Goal: Book appointment/travel/reservation

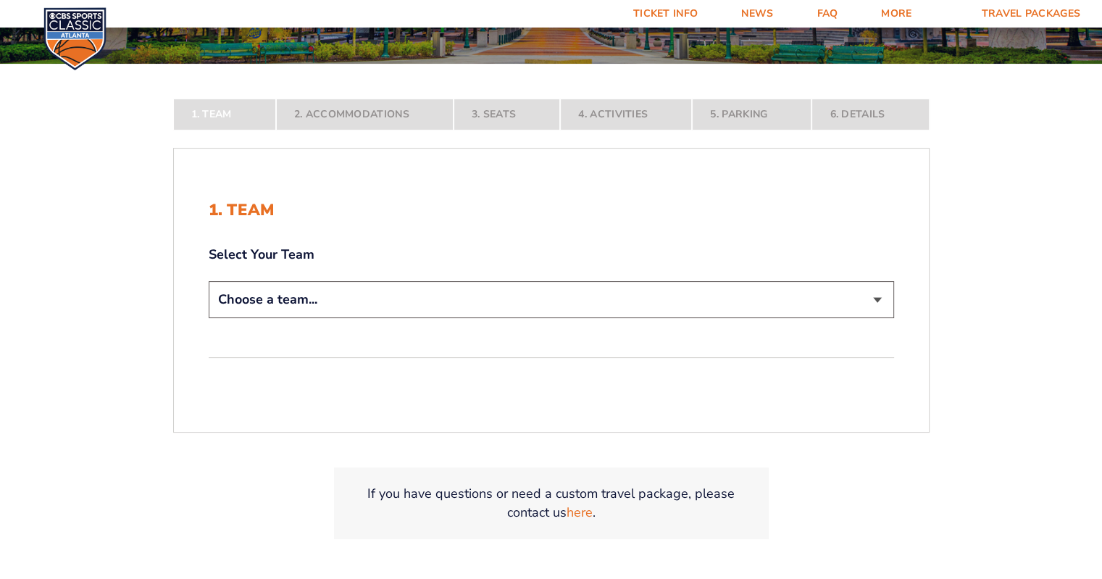
scroll to position [260, 0]
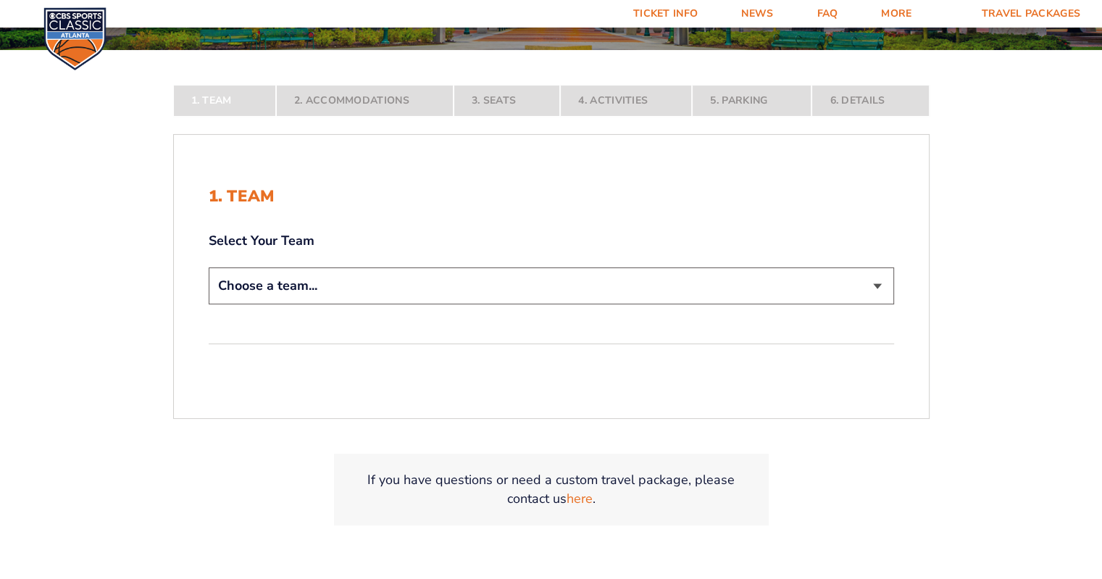
click at [619, 301] on select "Choose a team... [US_STATE] Wildcats [US_STATE] State Buckeyes [US_STATE] Tar H…" at bounding box center [551, 285] width 685 height 37
select select "12756"
click at [209, 304] on select "Choose a team... [US_STATE] Wildcats [US_STATE] State Buckeyes [US_STATE] Tar H…" at bounding box center [551, 285] width 685 height 37
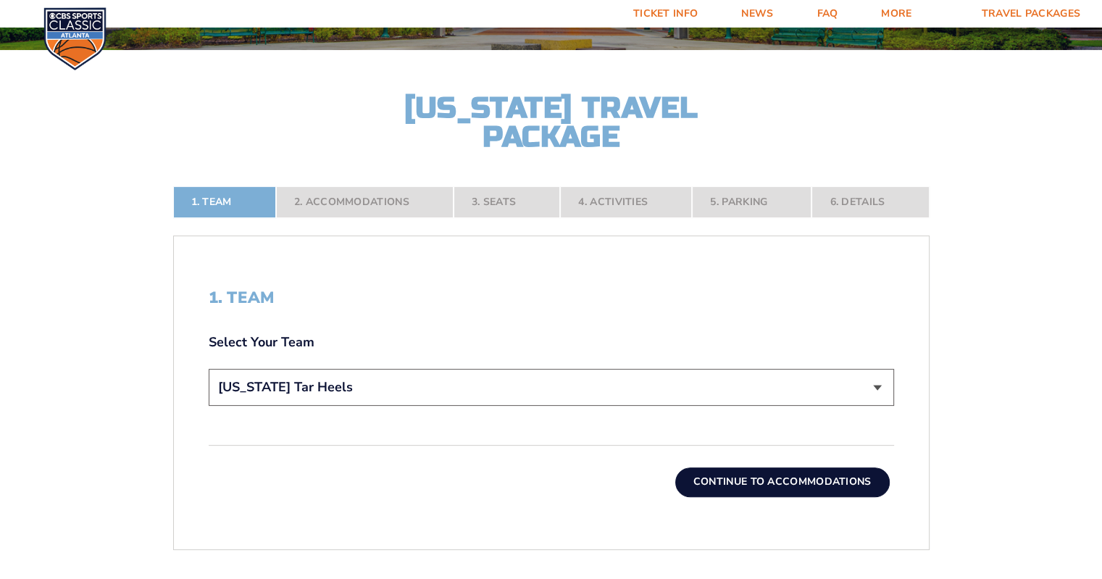
click at [763, 483] on button "Continue To Accommodations" at bounding box center [782, 481] width 214 height 29
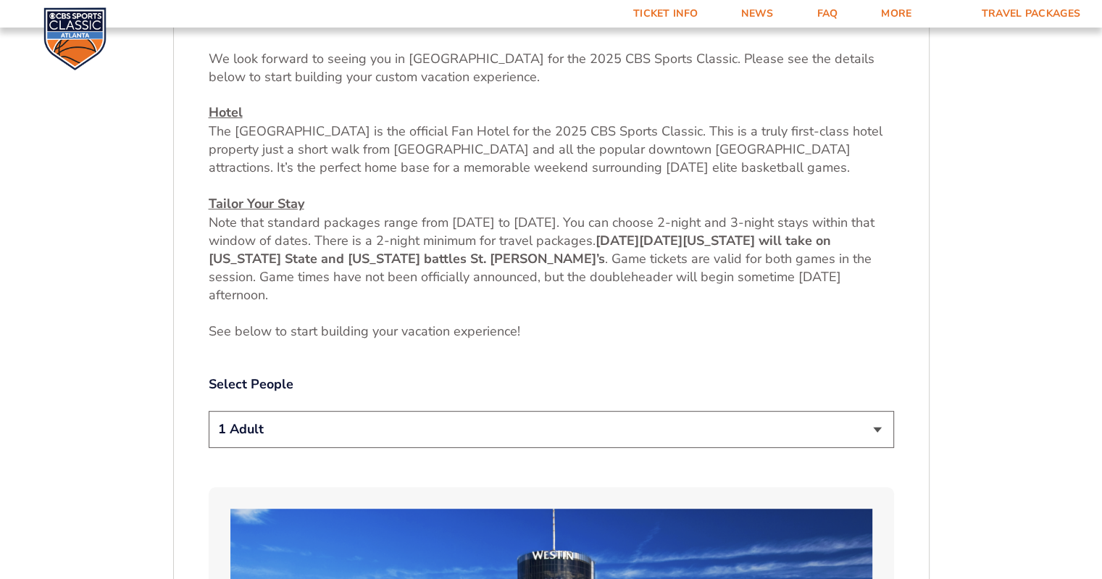
scroll to position [548, 0]
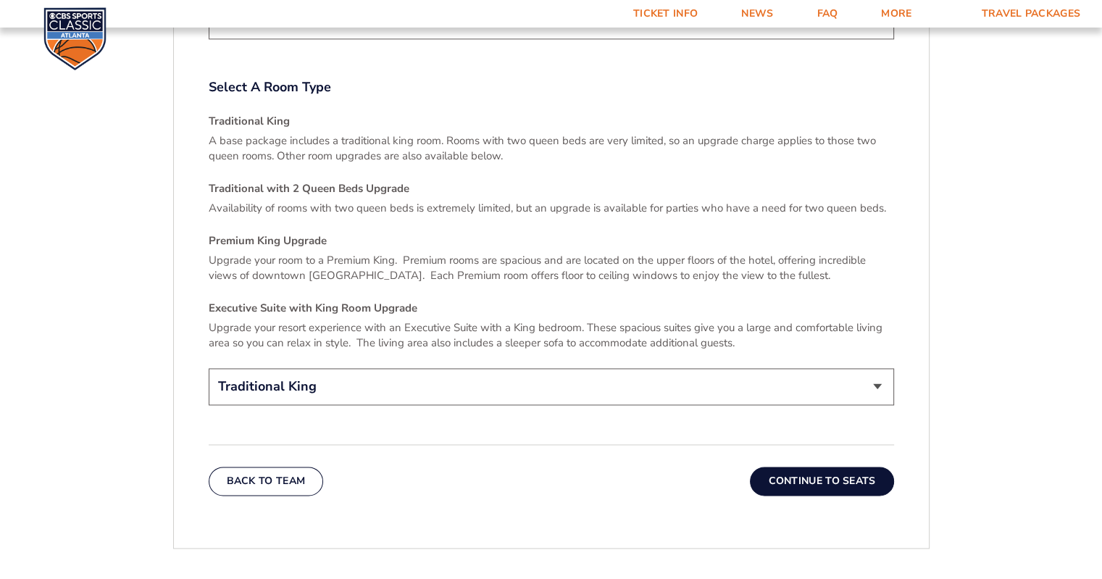
scroll to position [2142, 0]
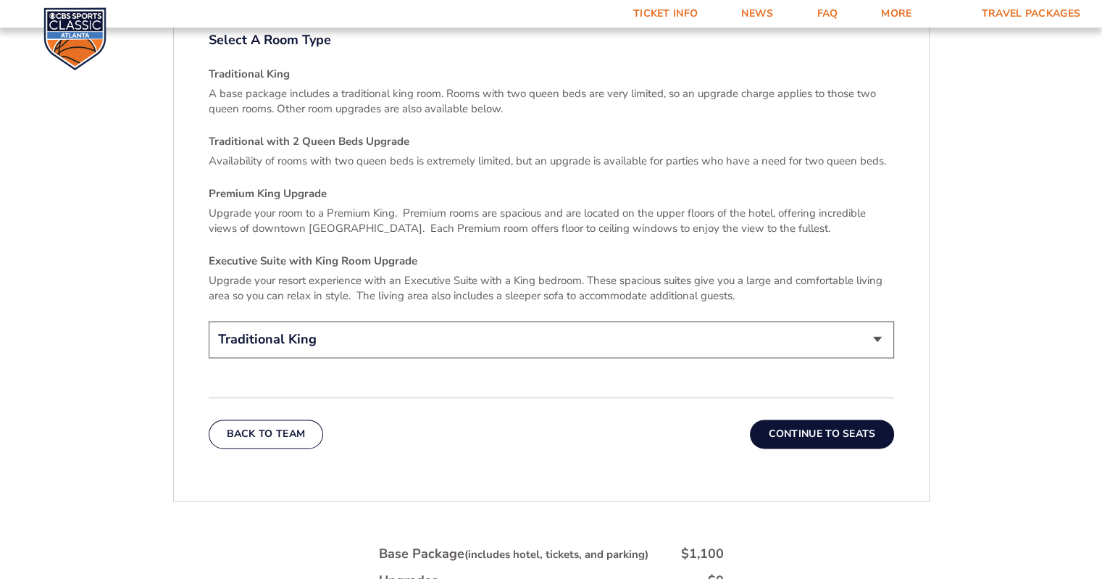
click at [802, 419] on button "Continue To Seats" at bounding box center [821, 433] width 143 height 29
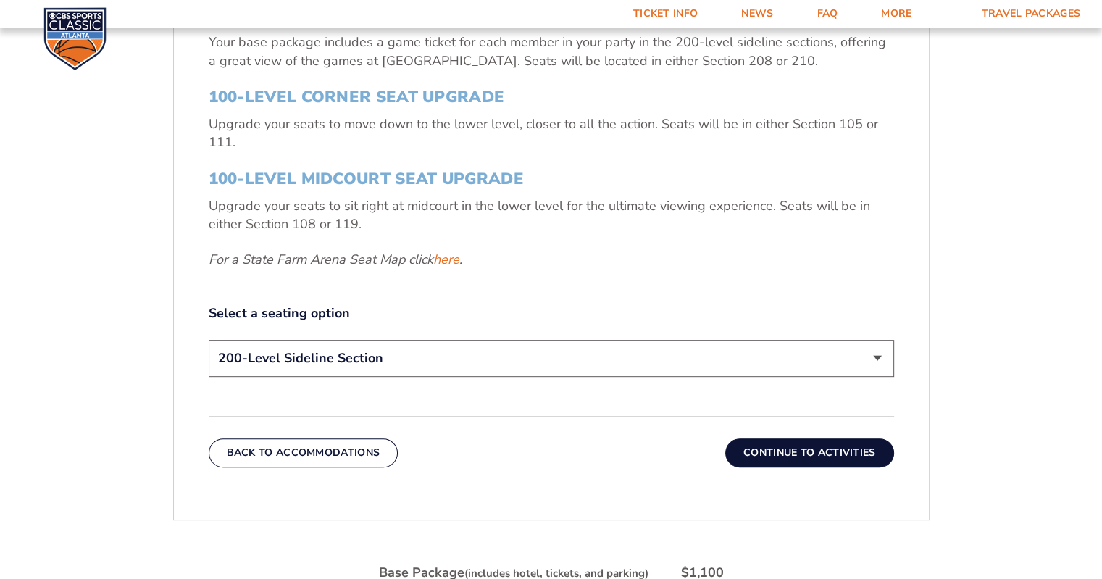
scroll to position [576, 0]
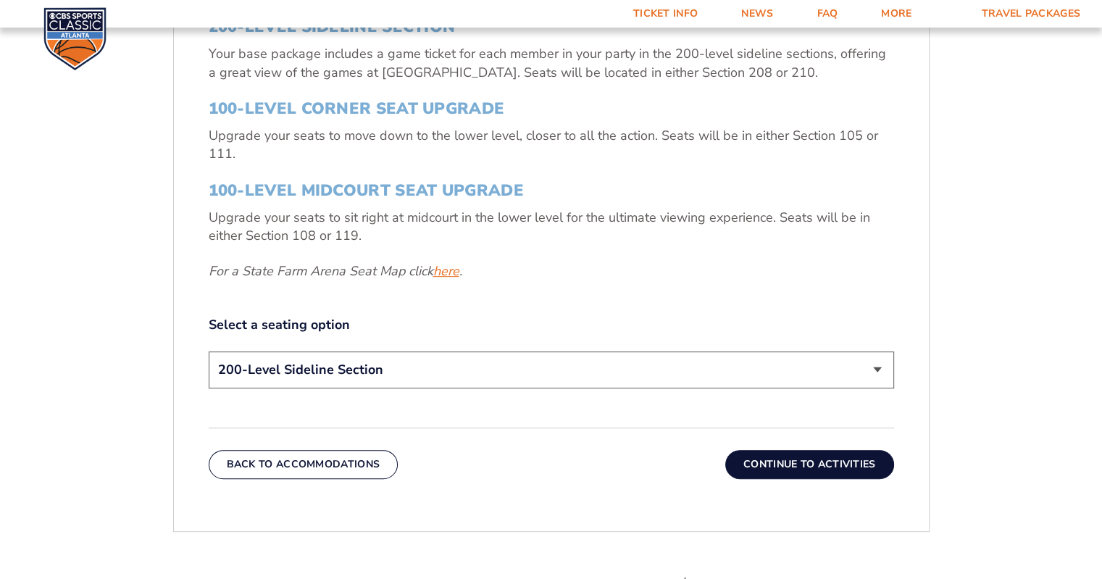
click at [452, 271] on link "here" at bounding box center [446, 271] width 26 height 18
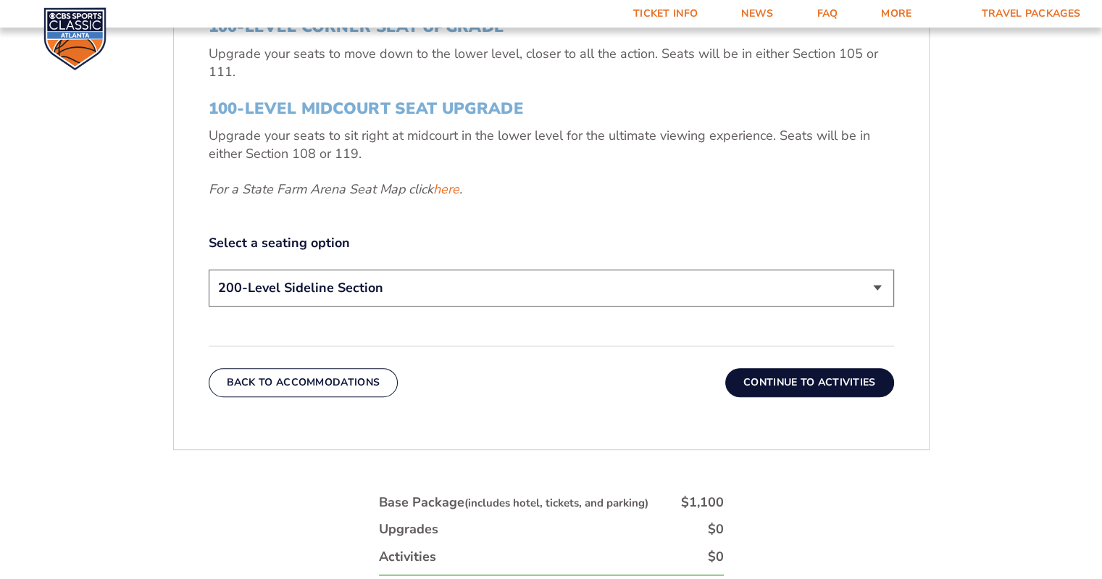
scroll to position [659, 0]
click at [527, 286] on select "200-Level Sideline Section 100-Level Corner Seat Upgrade (+$120 per person) 100…" at bounding box center [551, 286] width 685 height 37
click at [558, 217] on div "3. Seats 200-Level Sideline Section Your base package includes a game ticket fo…" at bounding box center [551, 99] width 685 height 420
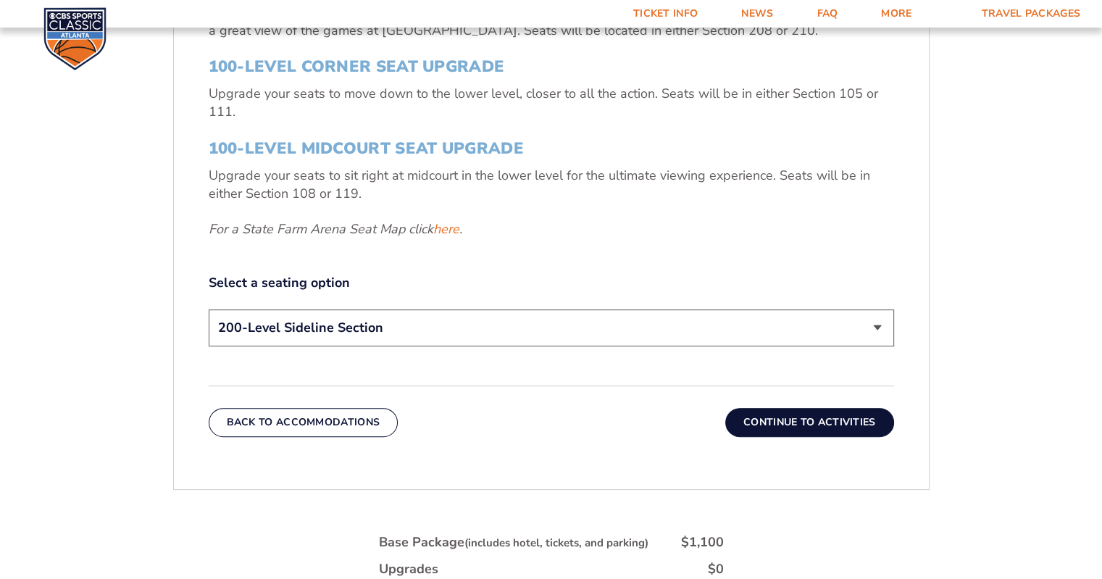
scroll to position [609, 0]
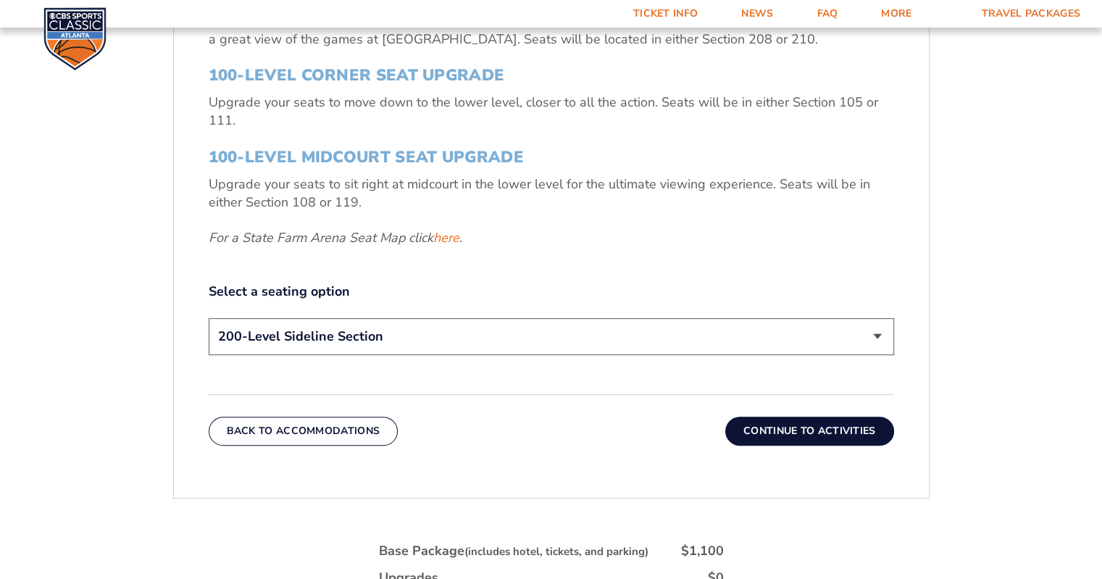
click at [791, 428] on button "Continue To Activities" at bounding box center [809, 430] width 169 height 29
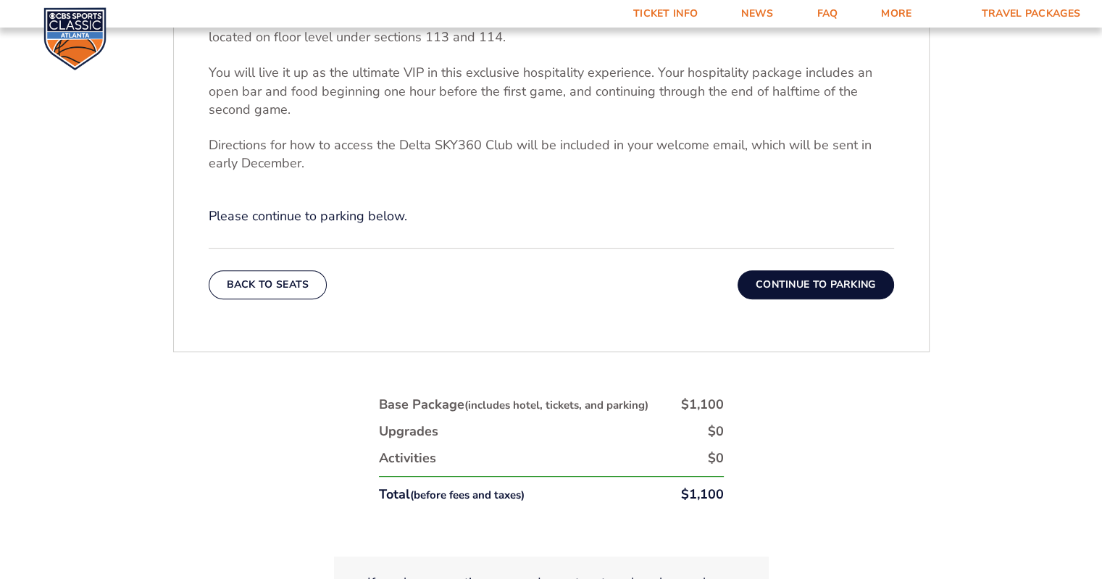
scroll to position [586, 0]
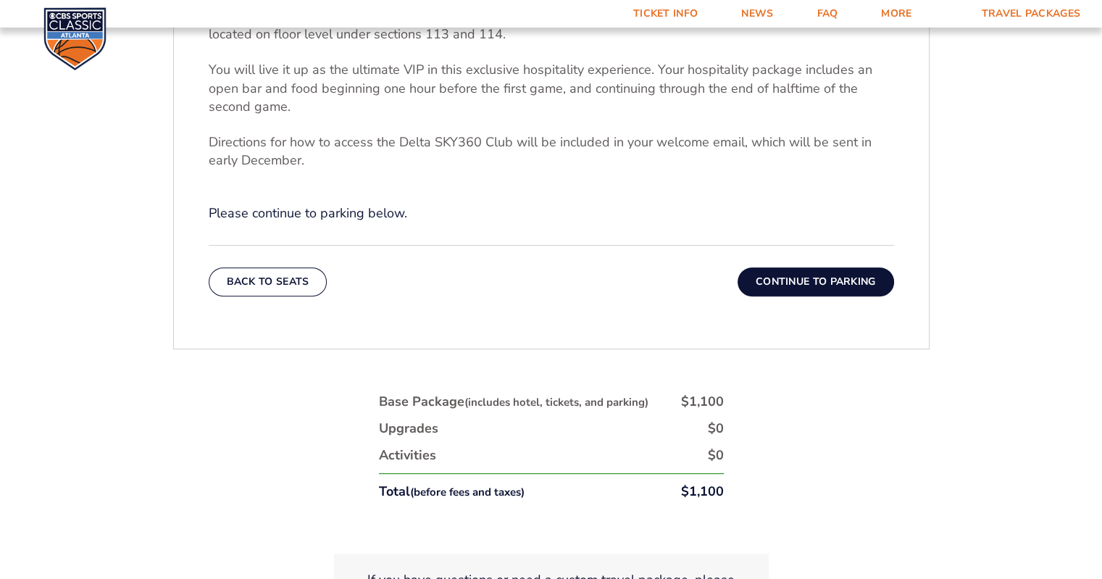
click at [823, 269] on button "Continue To Parking" at bounding box center [815, 281] width 156 height 29
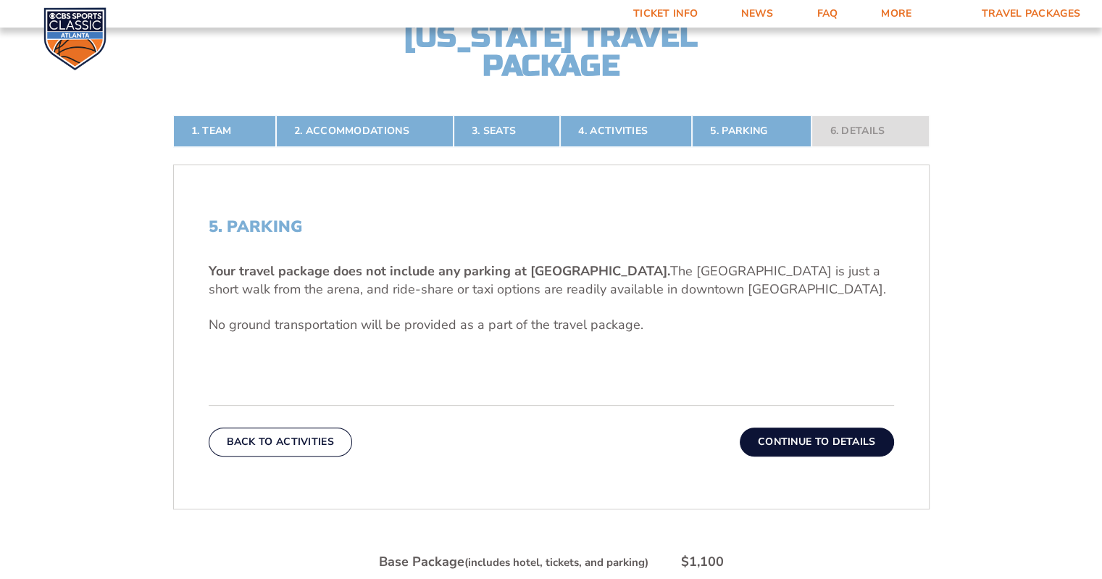
scroll to position [370, 0]
